Goal: Check status: Check status

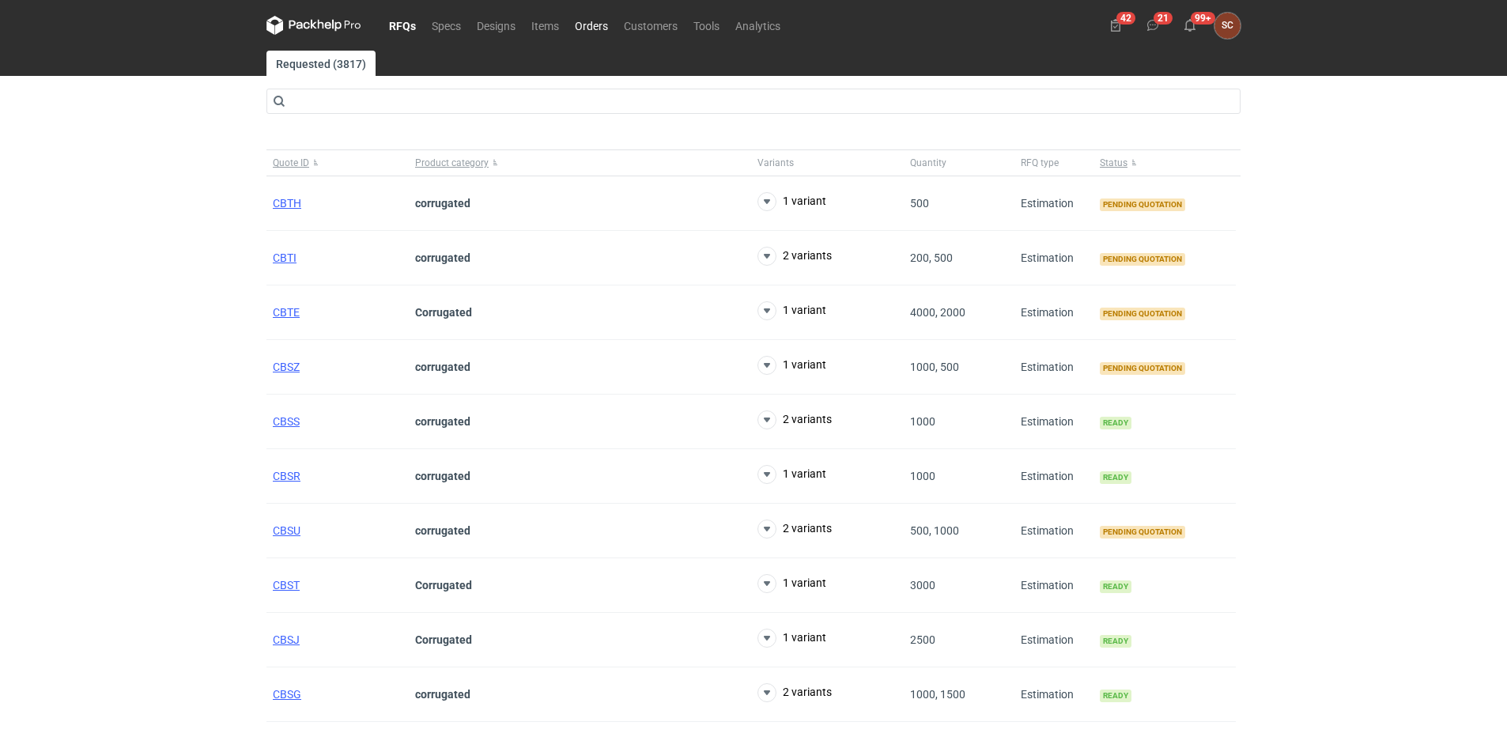
click at [595, 25] on link "Orders" at bounding box center [591, 25] width 49 height 19
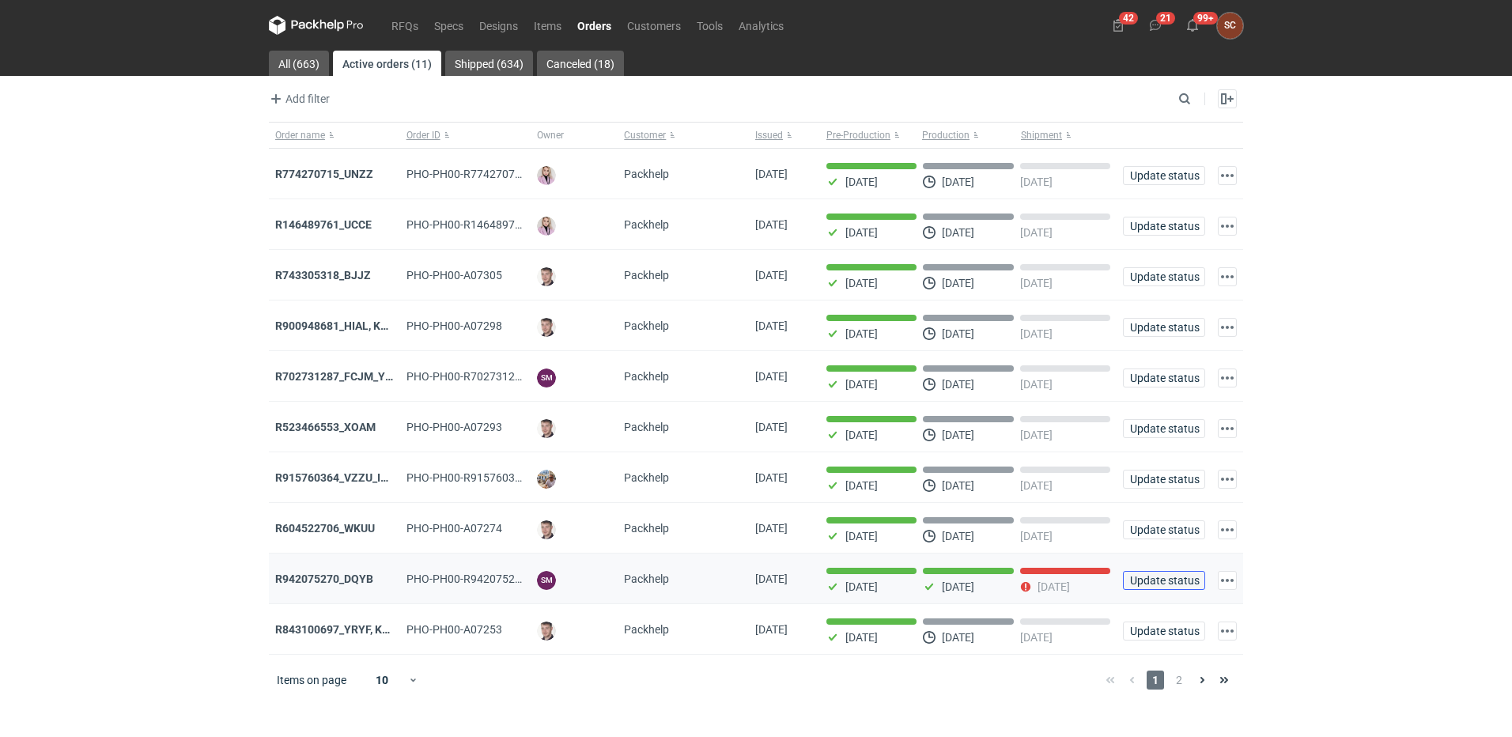
click at [1166, 586] on span "Update status" at bounding box center [1164, 580] width 68 height 11
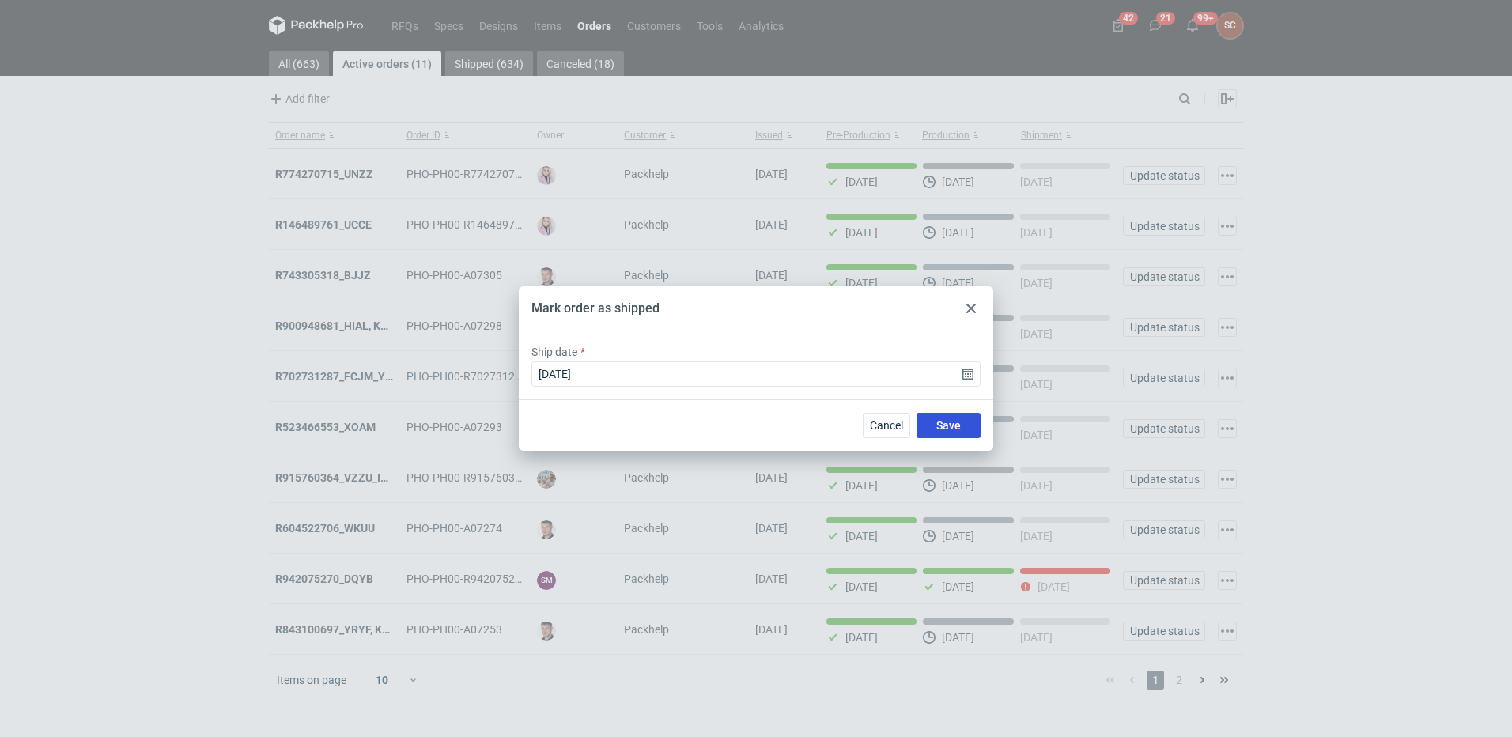
click at [967, 418] on button "Save" at bounding box center [948, 425] width 64 height 25
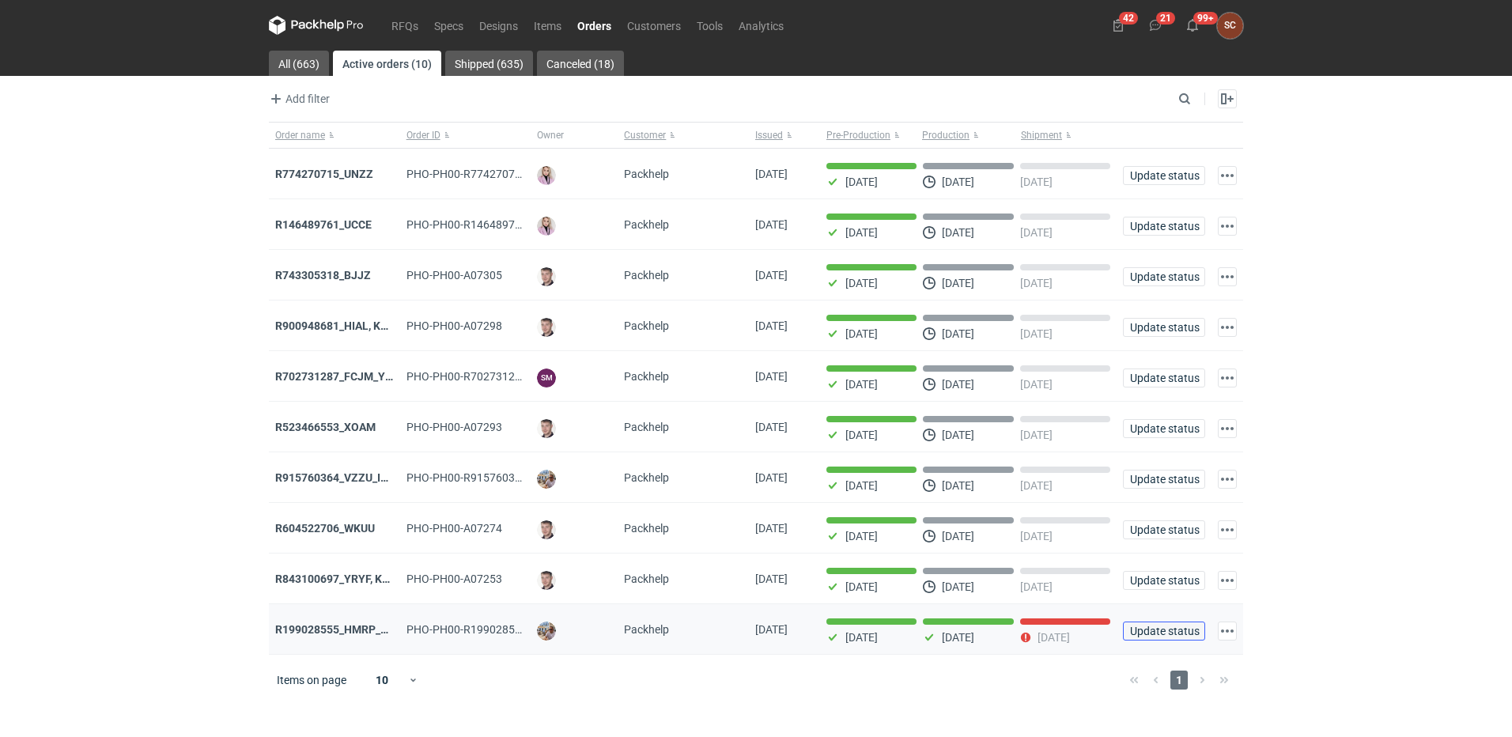
click at [1160, 637] on span "Update status" at bounding box center [1164, 630] width 68 height 11
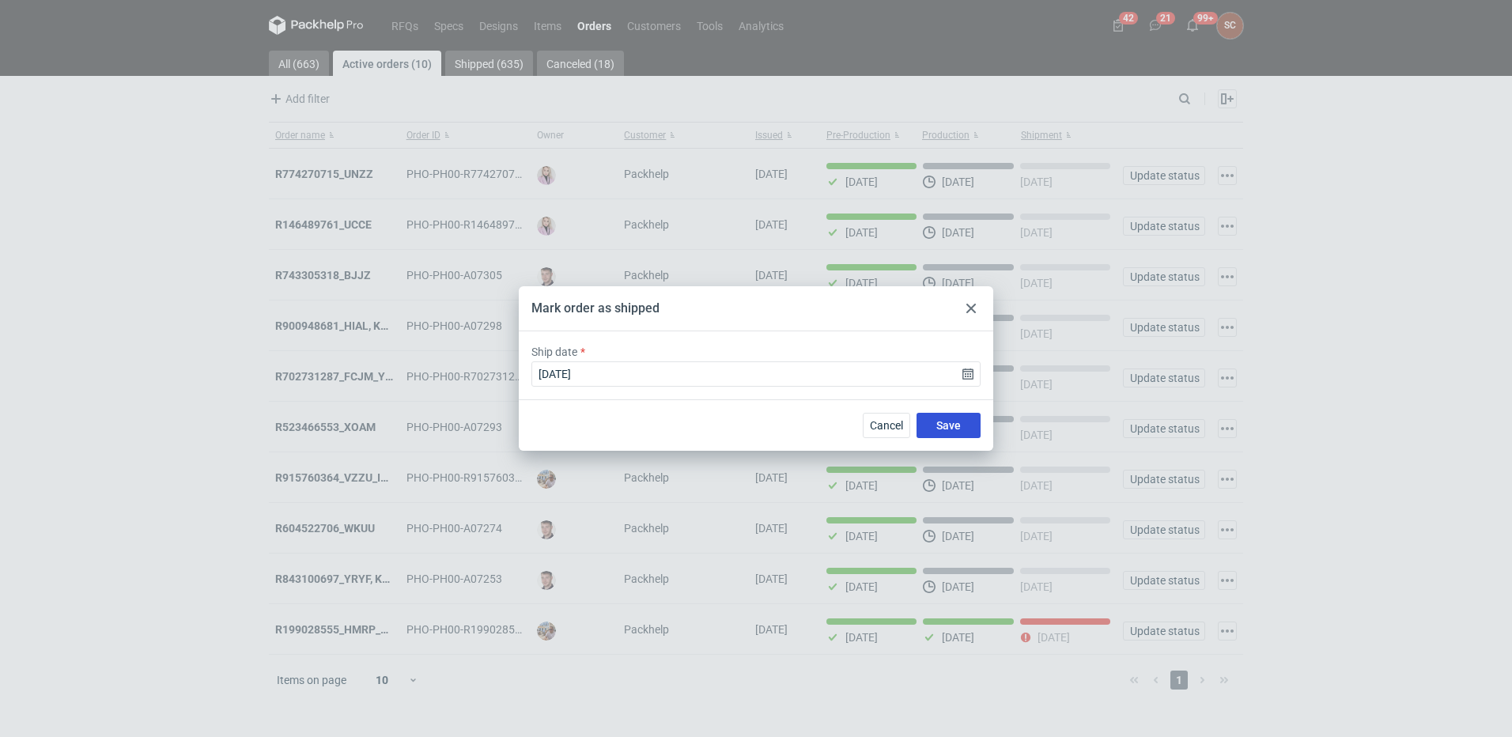
click at [945, 427] on span "Save" at bounding box center [948, 425] width 25 height 11
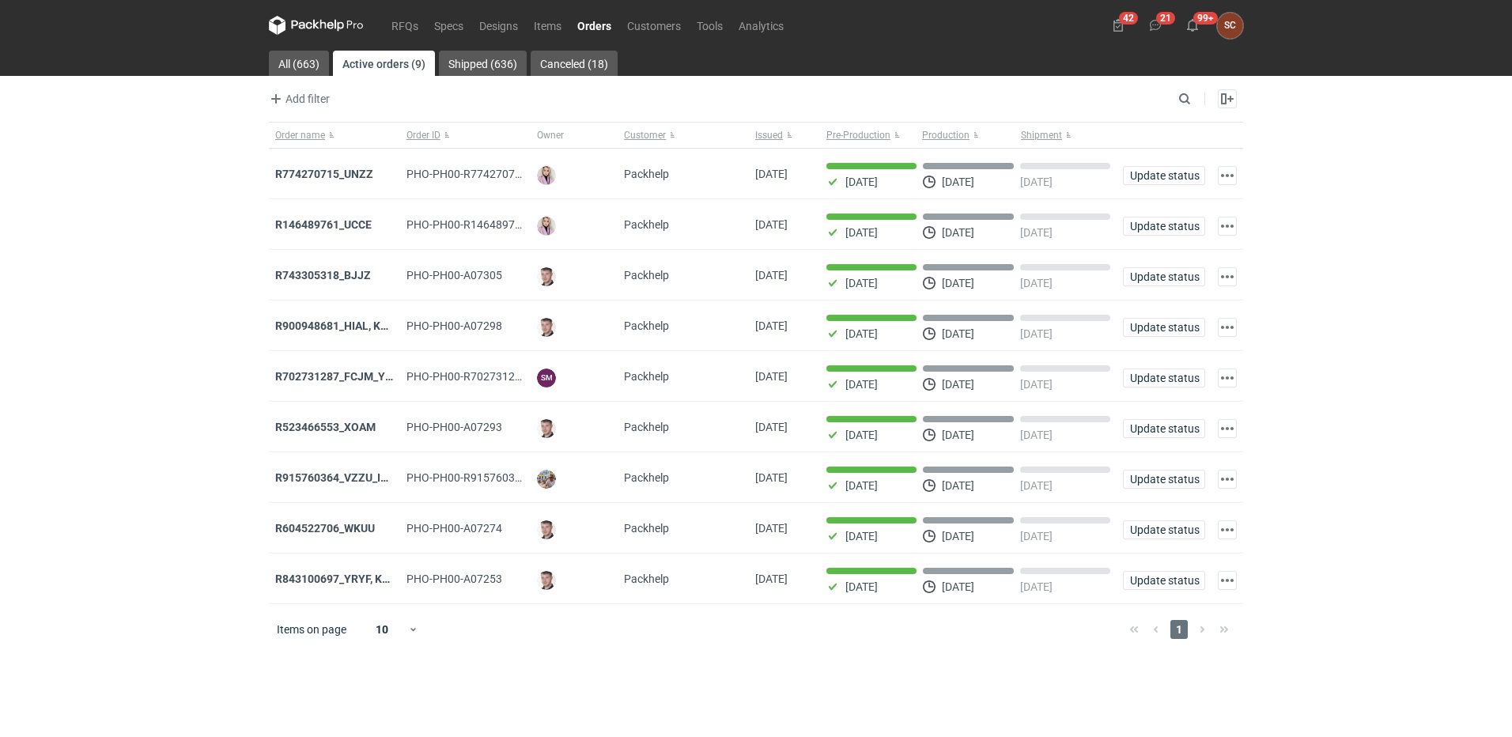
click at [303, 50] on nav "RFQs Specs Designs Items Orders Customers Tools Analytics" at bounding box center [530, 25] width 523 height 51
click at [304, 65] on link "All (663)" at bounding box center [299, 63] width 60 height 25
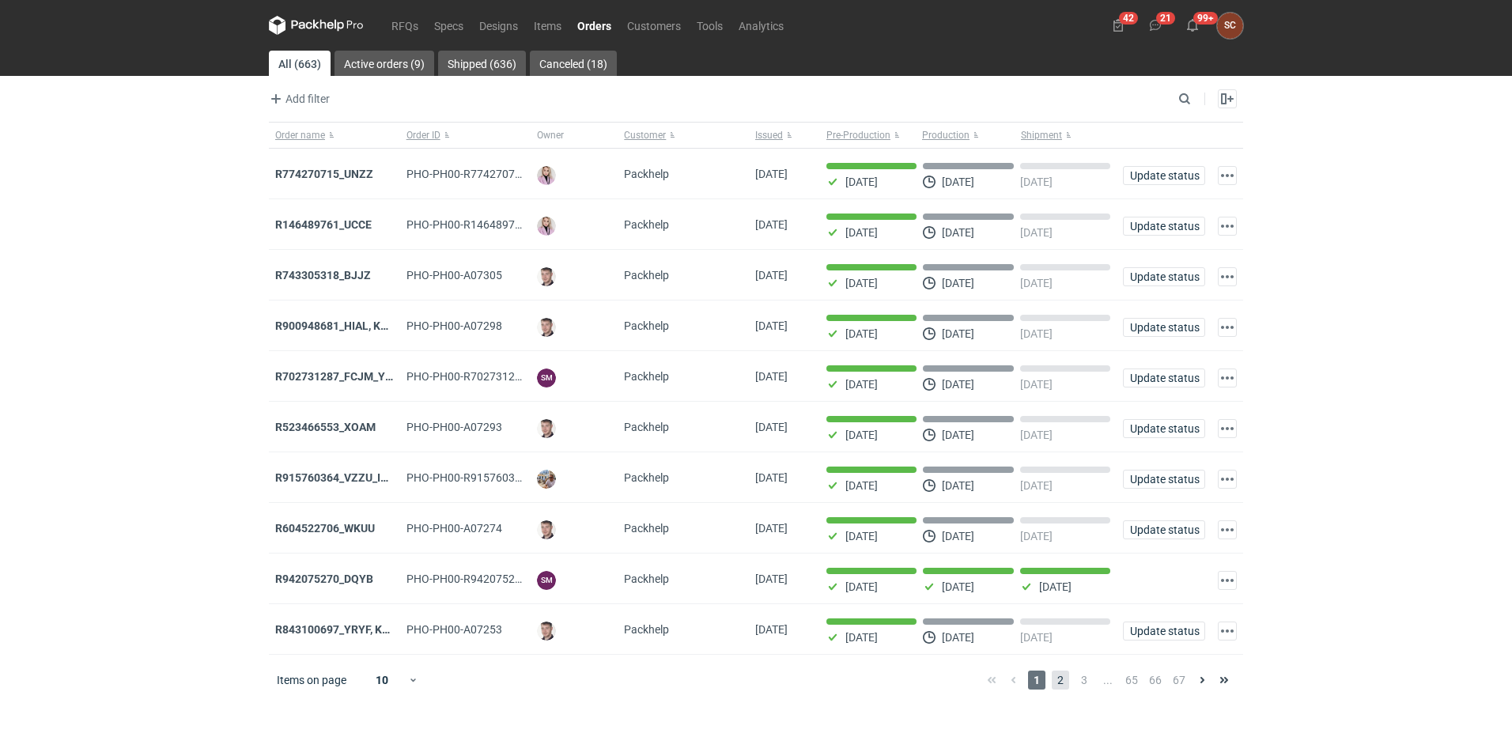
click at [1063, 687] on span "2" at bounding box center [1060, 680] width 17 height 19
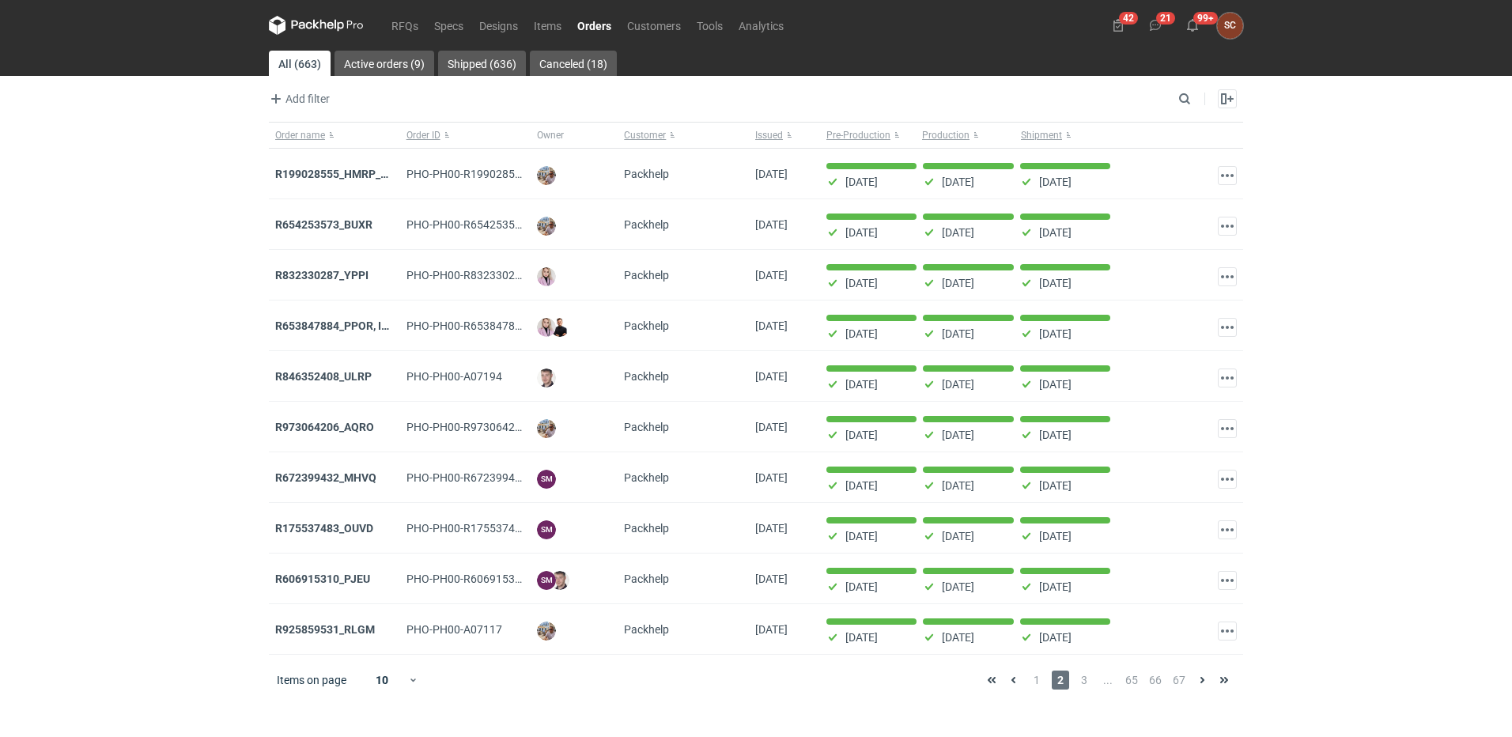
click at [595, 21] on link "Orders" at bounding box center [594, 25] width 50 height 19
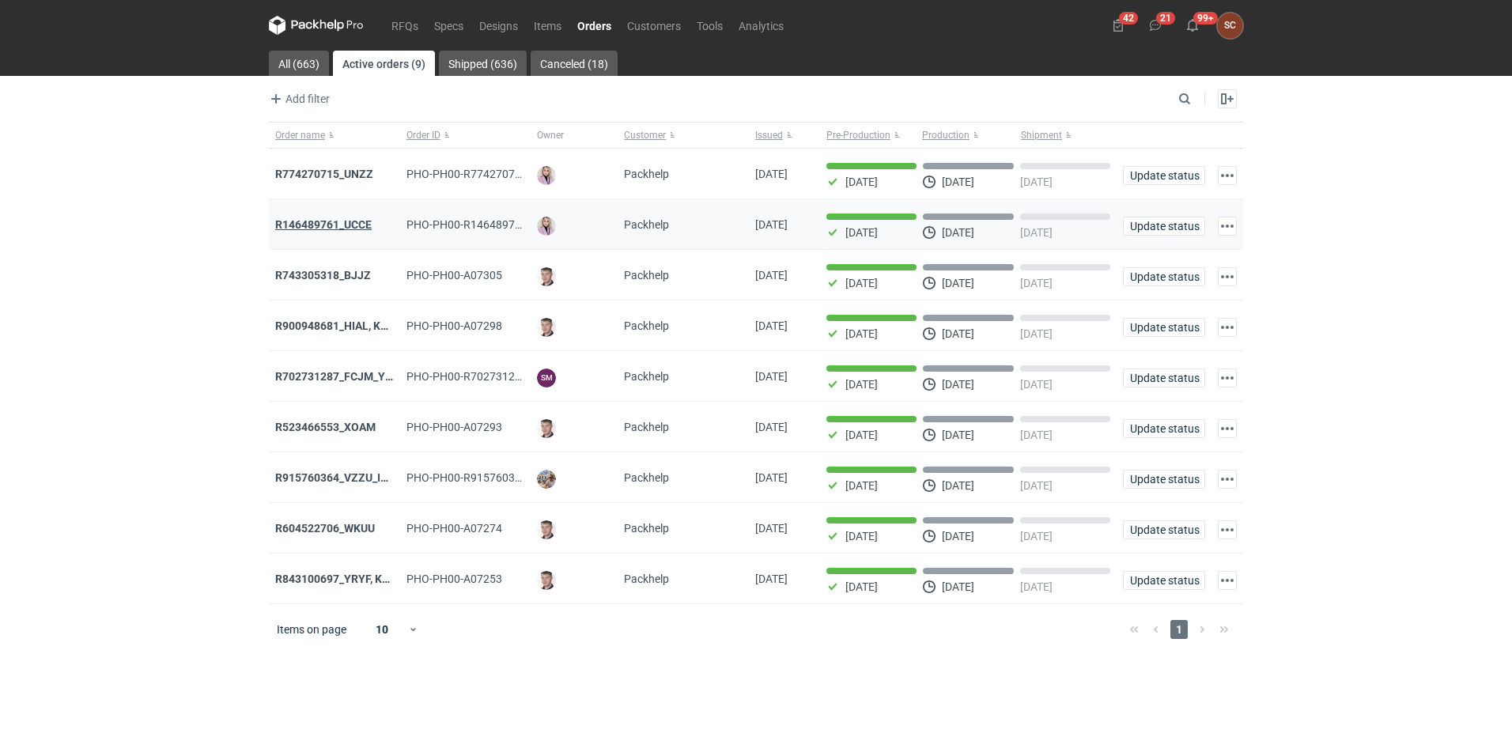
click at [334, 220] on strong "R146489761_UCCE" at bounding box center [323, 224] width 96 height 13
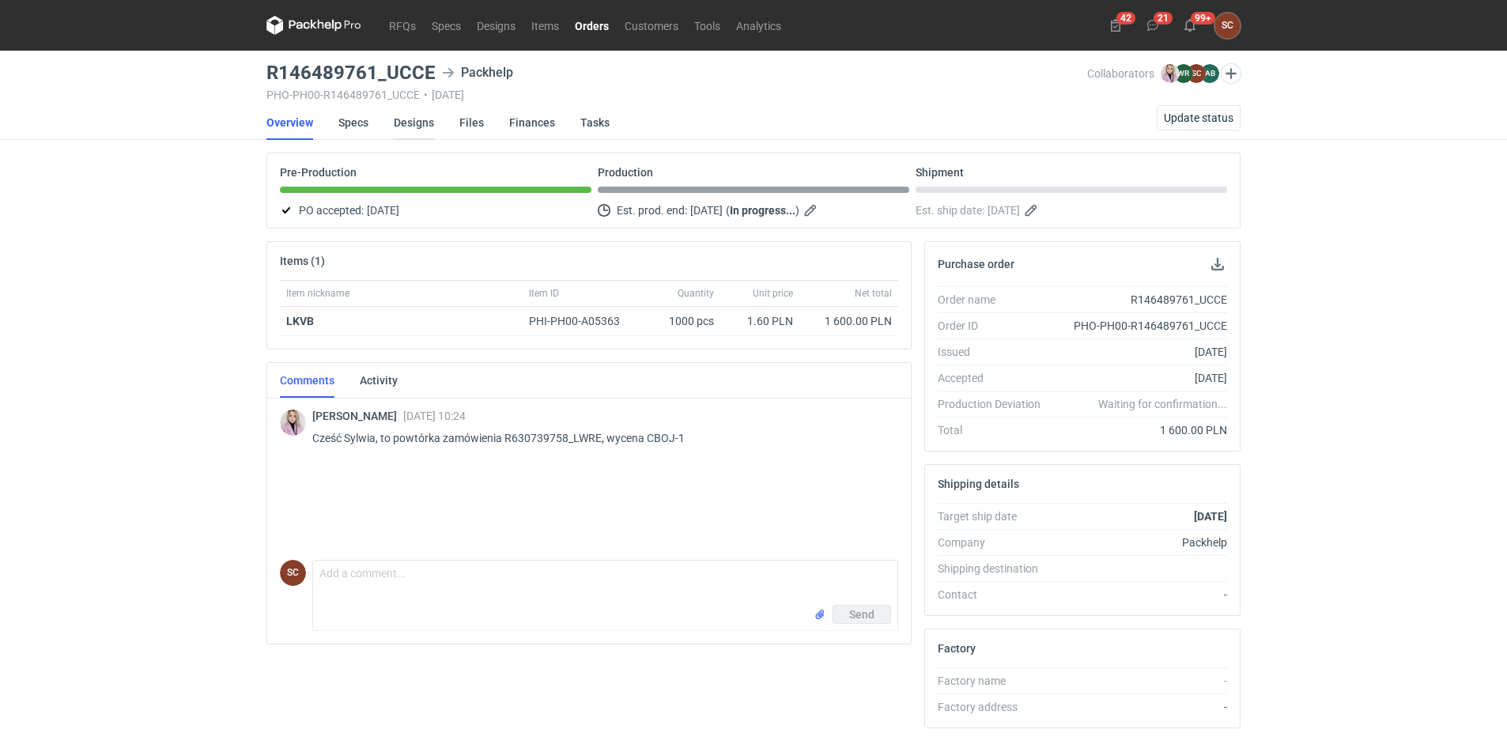
click at [403, 123] on link "Designs" at bounding box center [414, 122] width 40 height 35
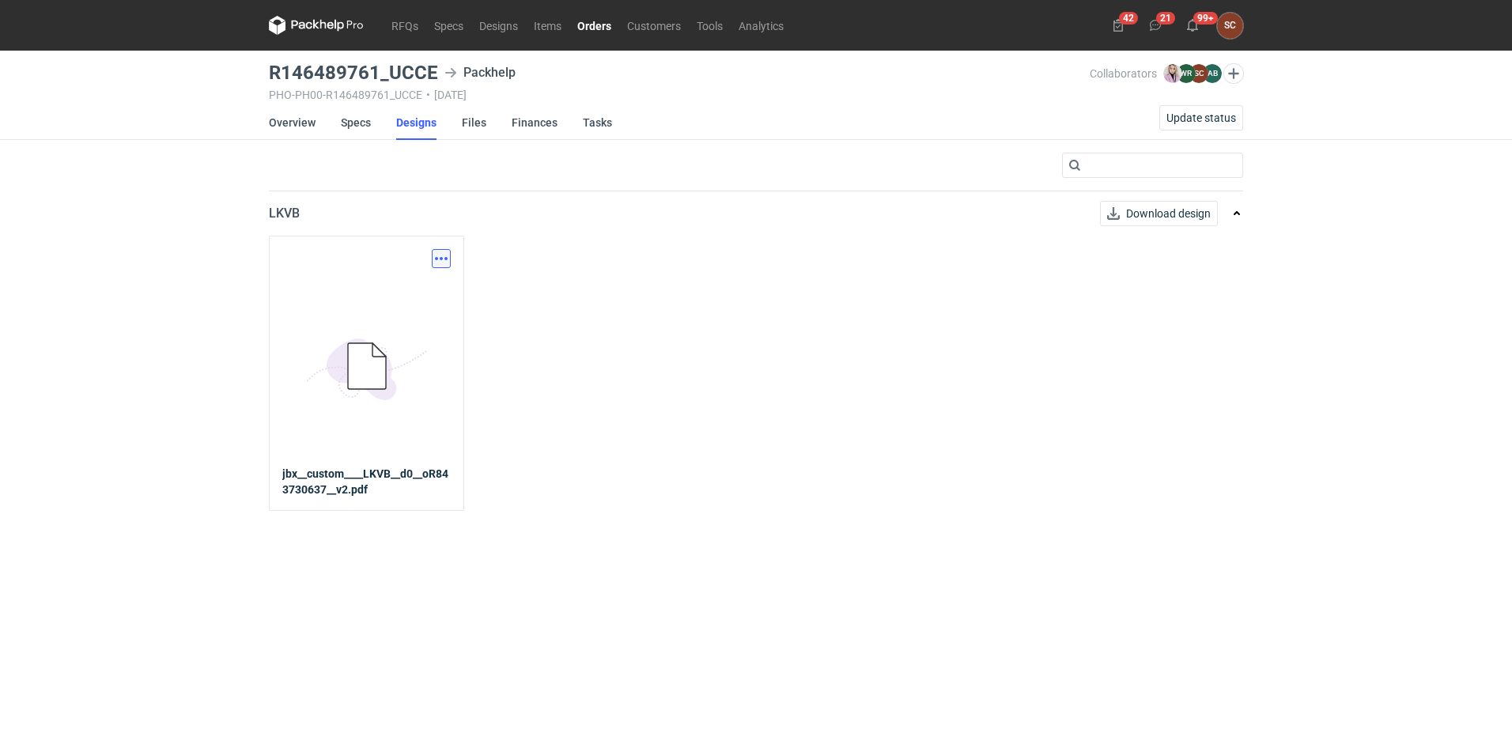
click at [433, 254] on button "button" at bounding box center [441, 258] width 19 height 19
click at [368, 308] on div "Download design part" at bounding box center [372, 293] width 158 height 38
click at [370, 290] on link "Download design part" at bounding box center [371, 293] width 145 height 25
click at [357, 120] on link "Specs" at bounding box center [356, 122] width 30 height 35
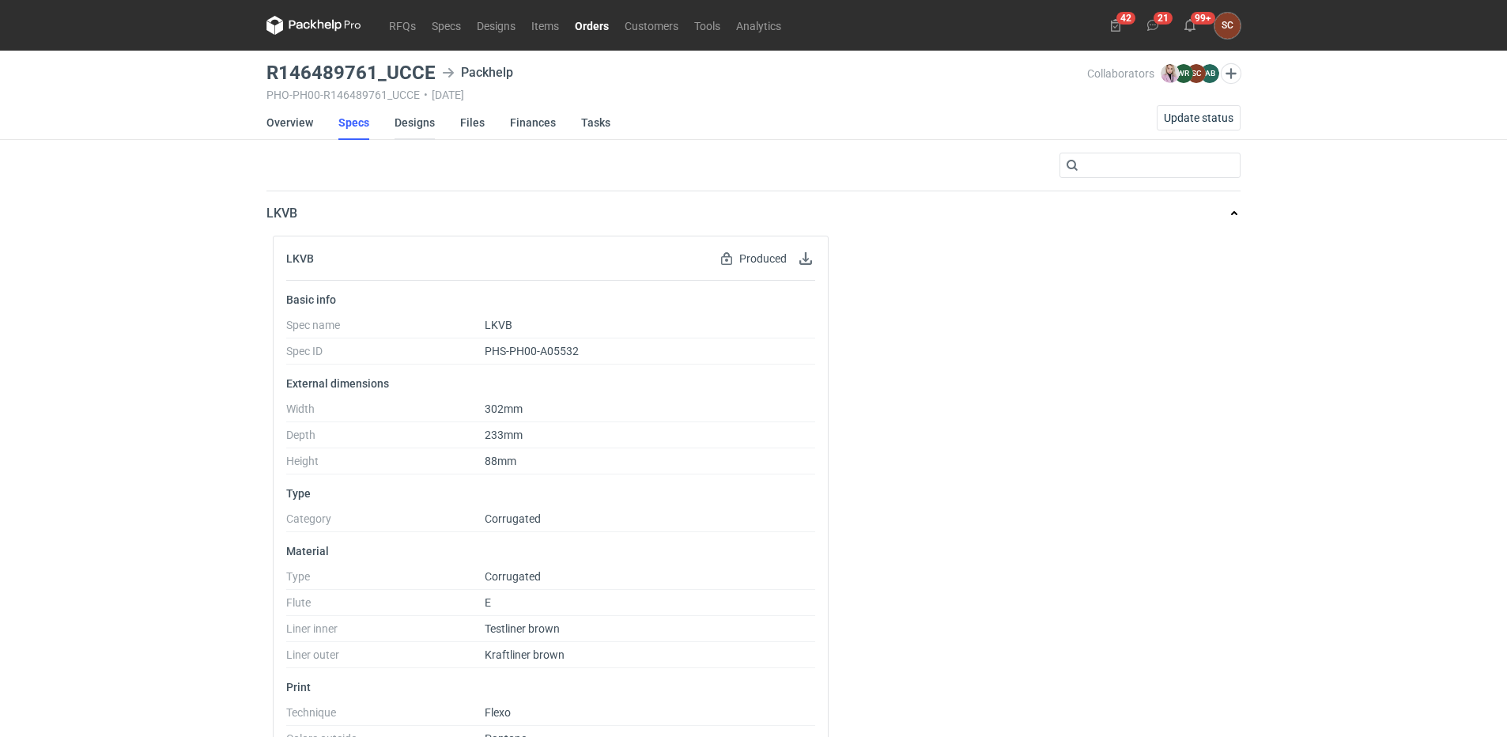
click at [409, 118] on link "Designs" at bounding box center [415, 122] width 40 height 35
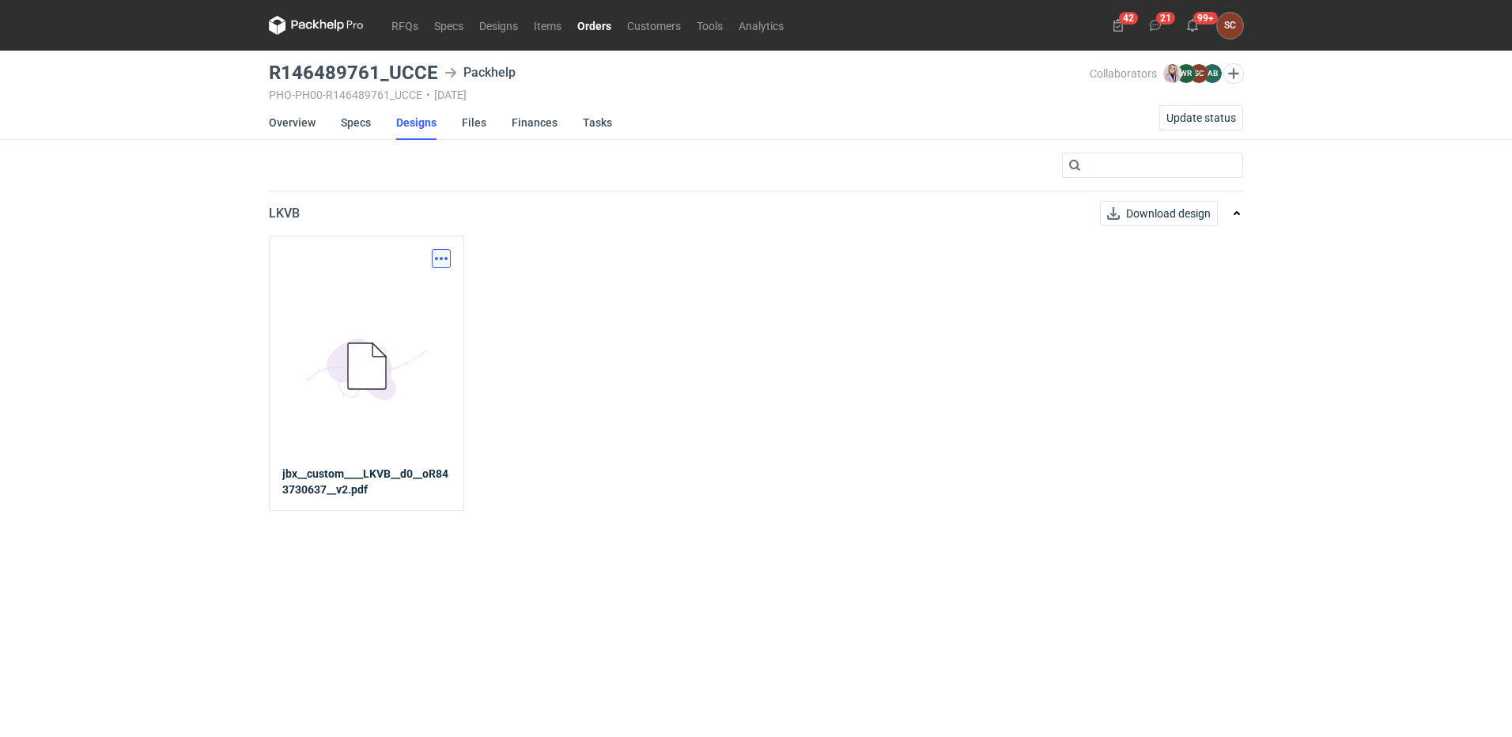
click at [443, 257] on button "button" at bounding box center [441, 258] width 19 height 19
click at [359, 281] on link "Download design part" at bounding box center [371, 293] width 145 height 25
click at [342, 123] on link "Specs" at bounding box center [356, 122] width 30 height 35
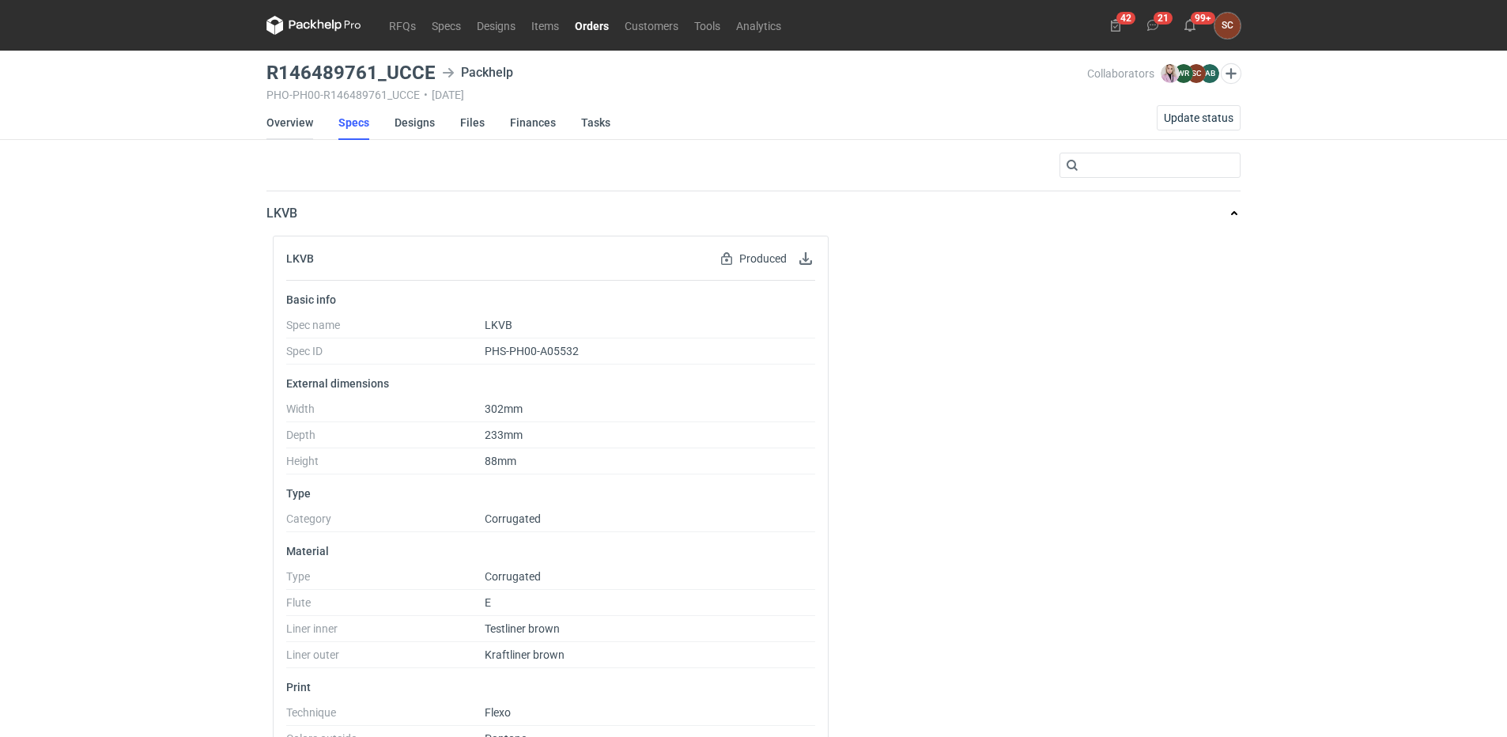
click at [298, 123] on link "Overview" at bounding box center [289, 122] width 47 height 35
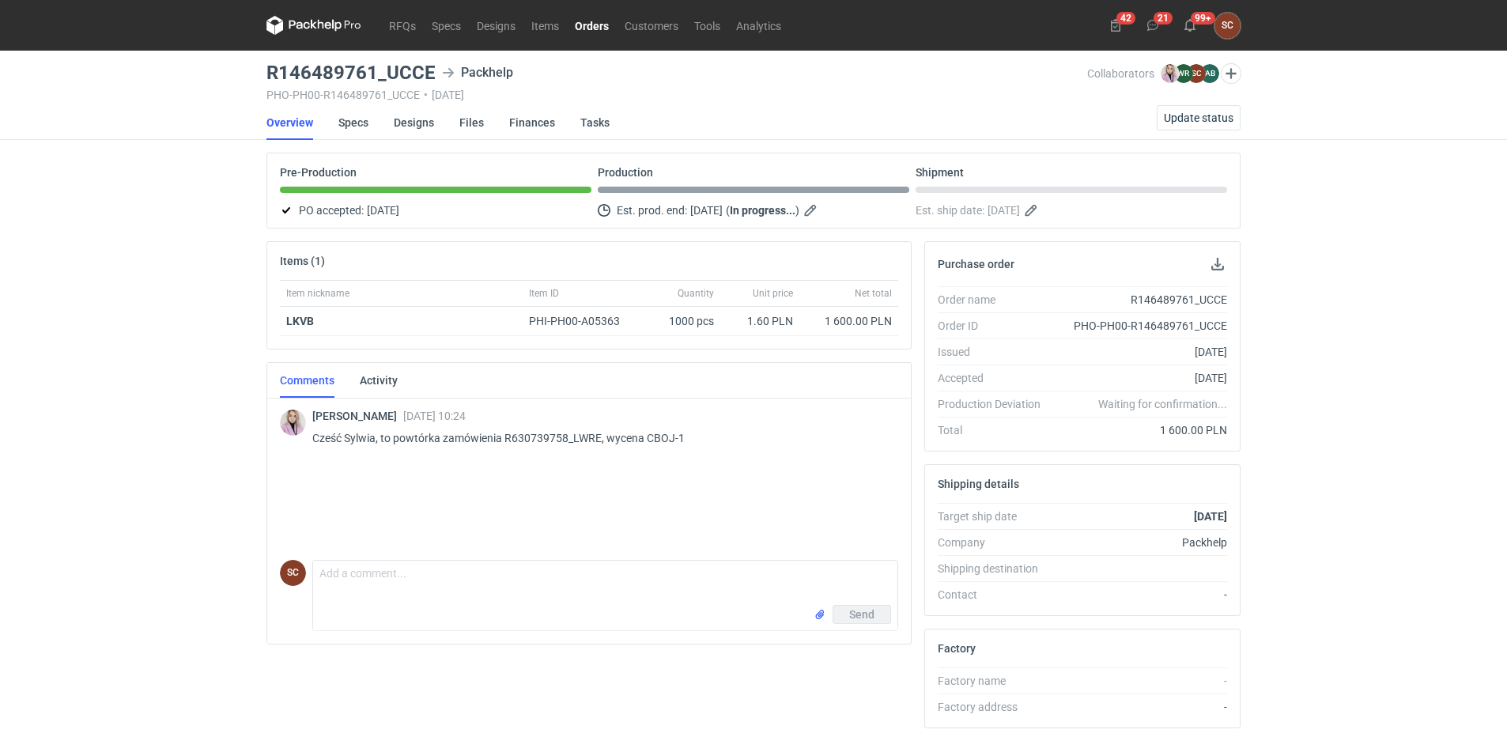
click at [598, 24] on link "Orders" at bounding box center [592, 25] width 50 height 19
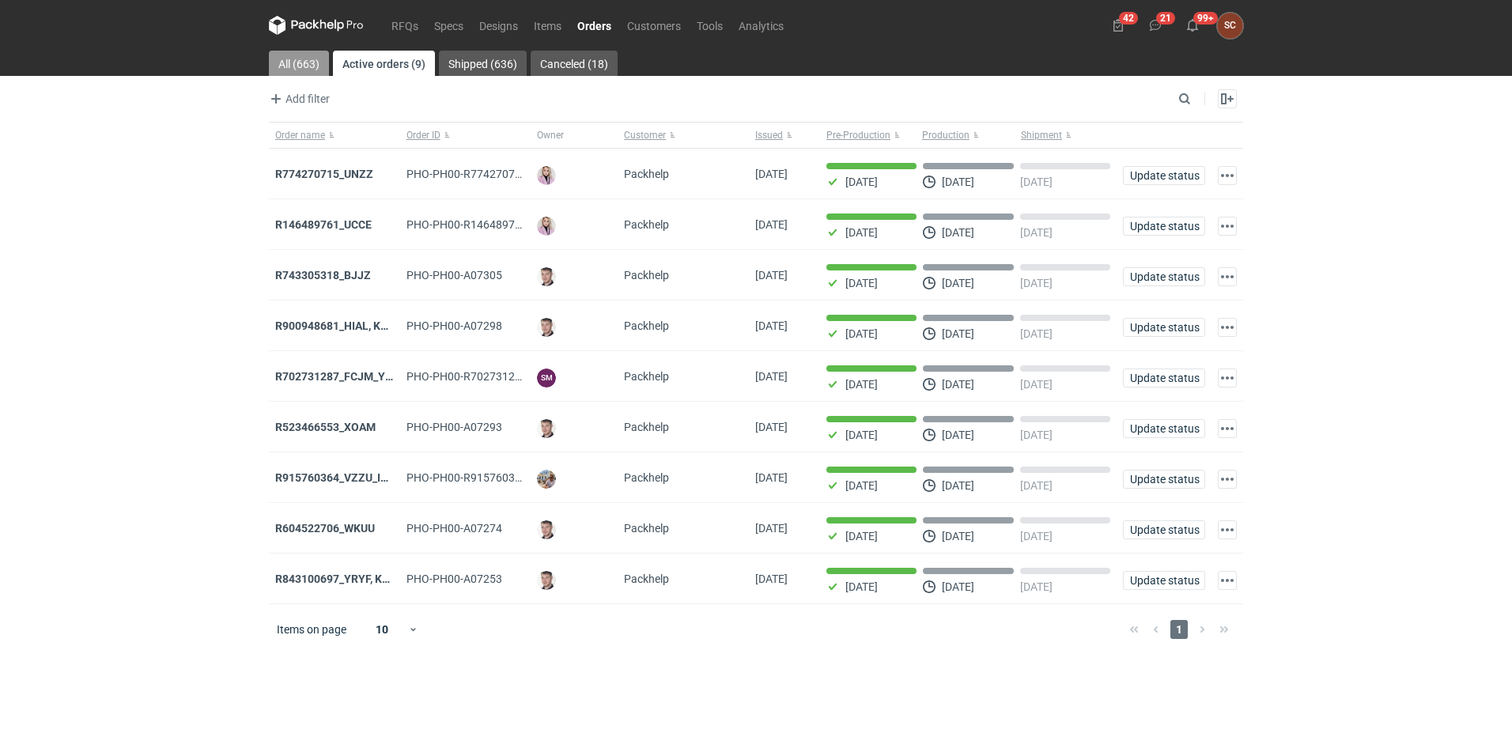
click at [293, 57] on link "All (663)" at bounding box center [299, 63] width 60 height 25
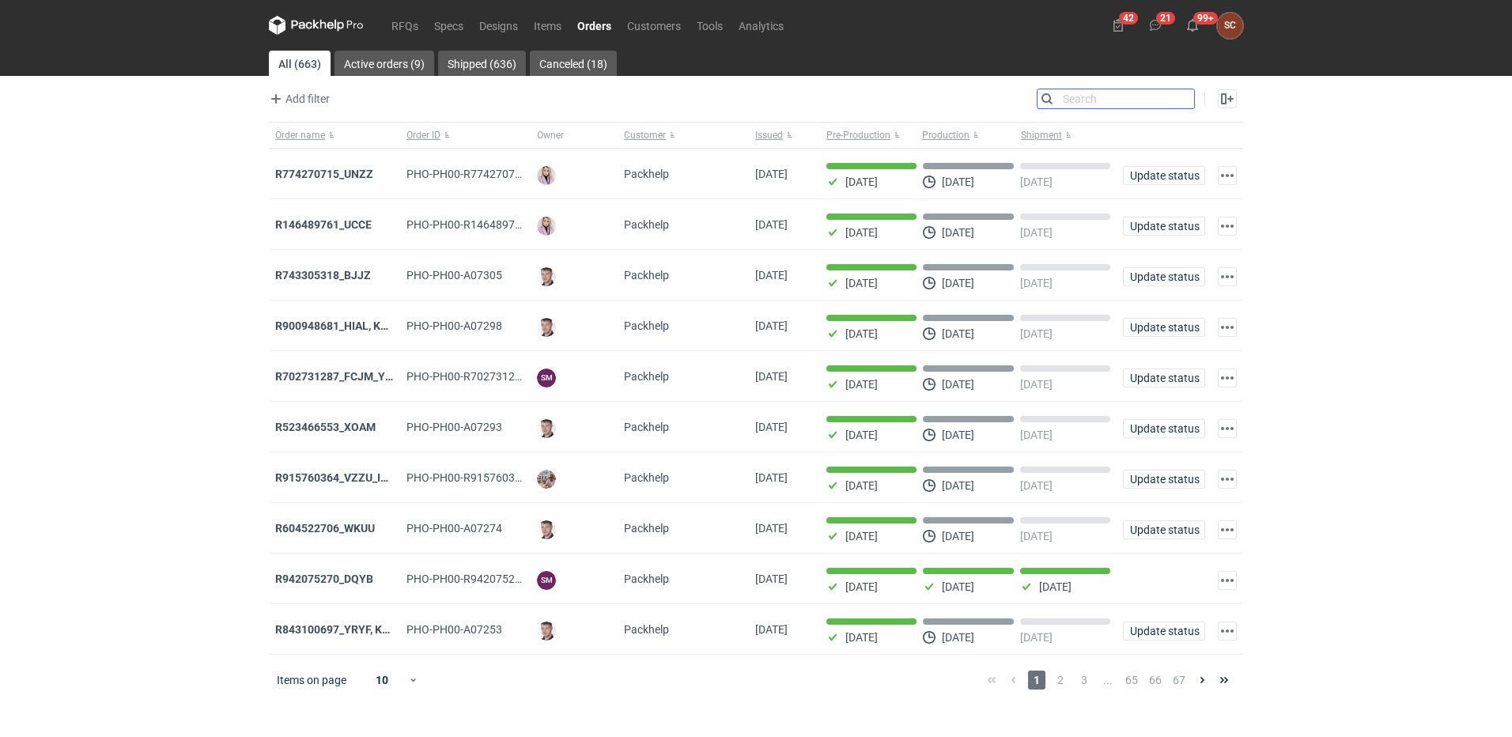
click at [1176, 99] on input "Search" at bounding box center [1115, 98] width 157 height 19
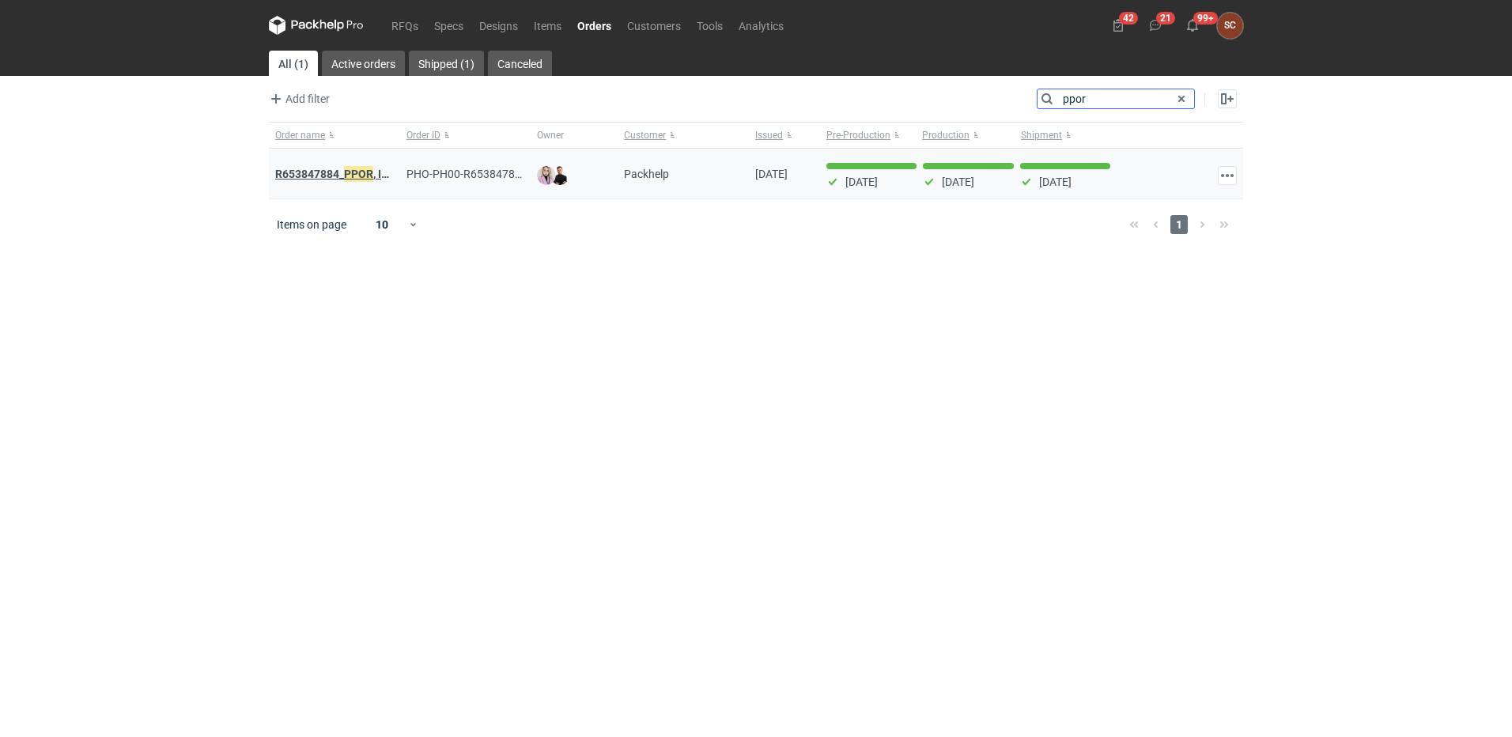
type input "ppor"
click at [349, 174] on em "PPOR" at bounding box center [358, 173] width 29 height 17
